Goal: Task Accomplishment & Management: Manage account settings

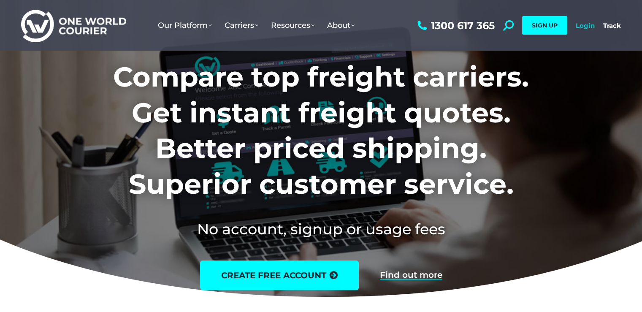
click at [587, 23] on link "Login" at bounding box center [585, 26] width 19 height 8
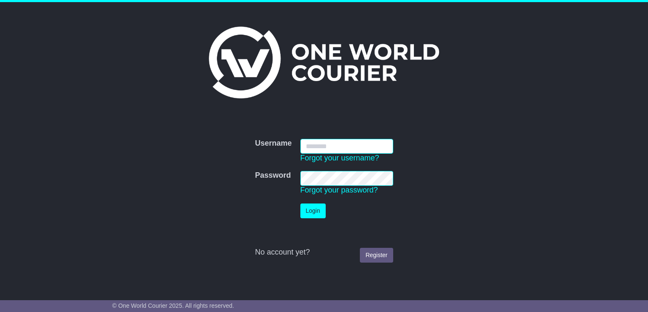
type input "**********"
click at [319, 207] on button "Login" at bounding box center [312, 210] width 25 height 15
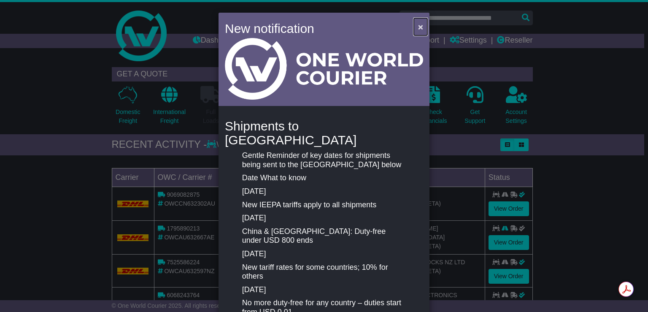
click at [420, 24] on span "×" at bounding box center [420, 27] width 5 height 10
